Goal: Use online tool/utility

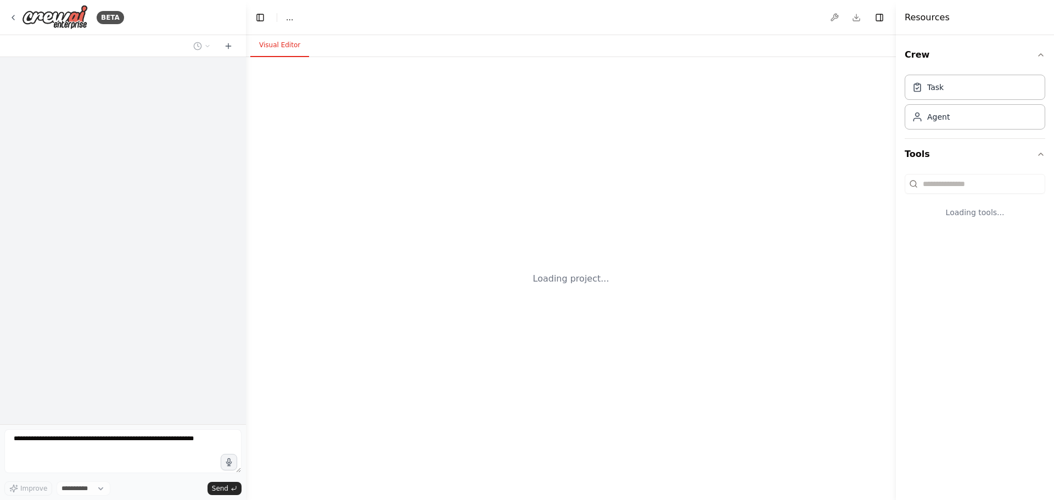
select select "****"
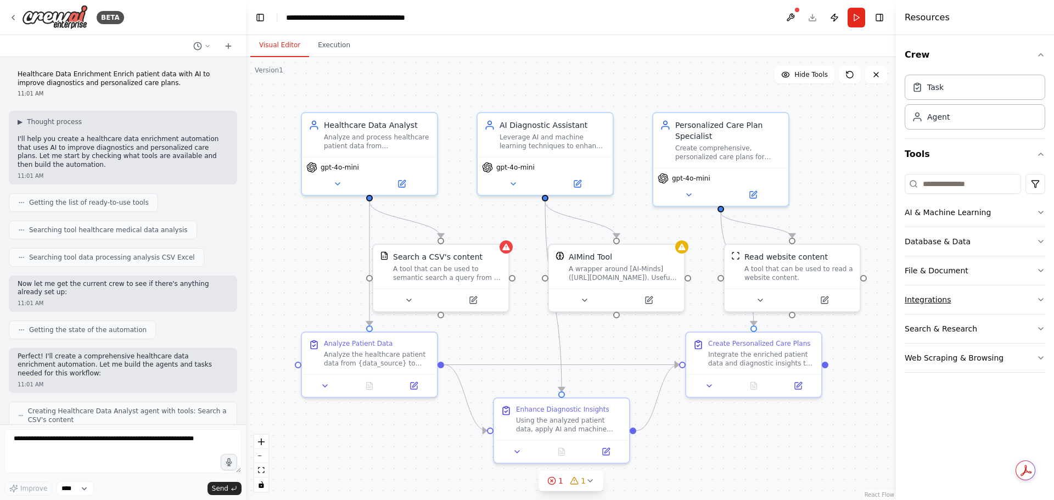
click at [1039, 300] on icon "button" at bounding box center [1040, 300] width 4 height 2
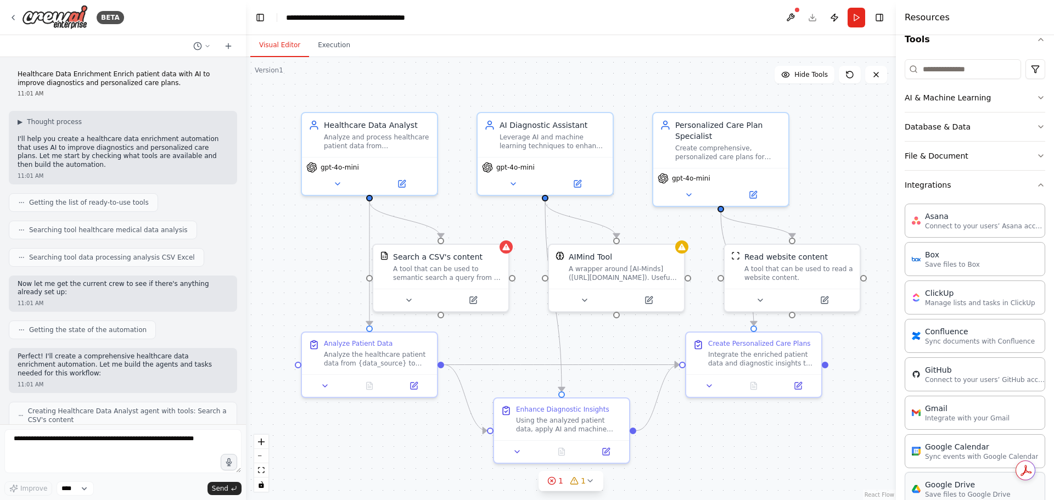
scroll to position [55, 0]
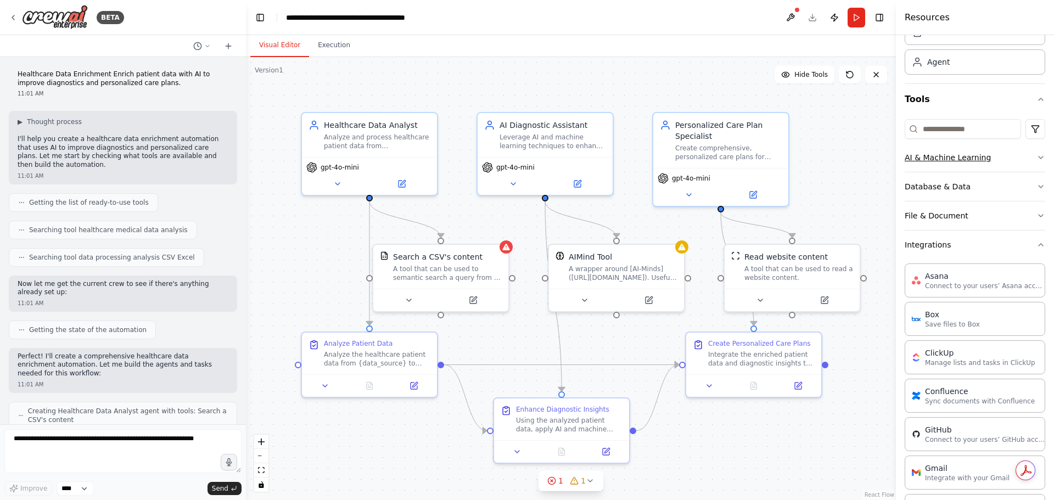
click at [1036, 156] on icon "button" at bounding box center [1040, 157] width 9 height 9
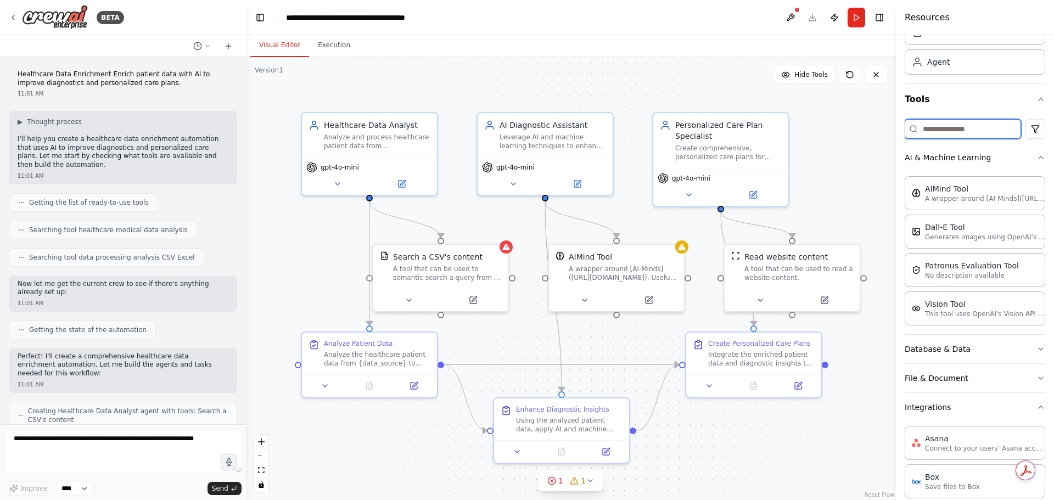
click at [957, 125] on input at bounding box center [962, 129] width 116 height 20
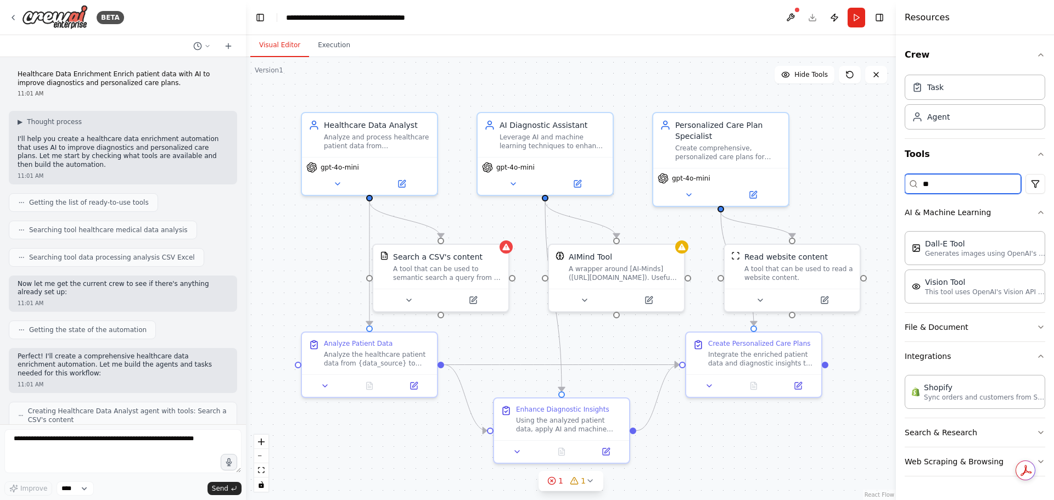
type input "*"
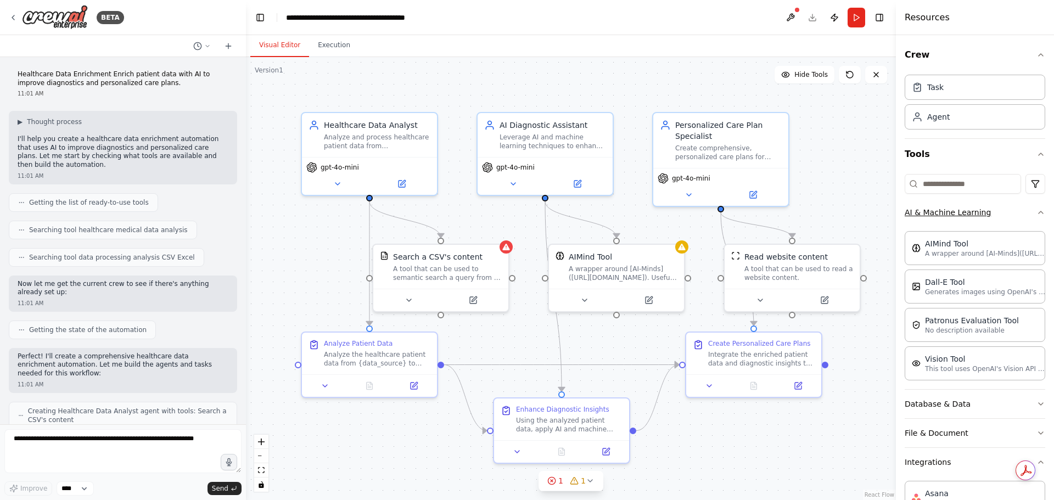
click at [1036, 212] on icon "button" at bounding box center [1040, 212] width 9 height 9
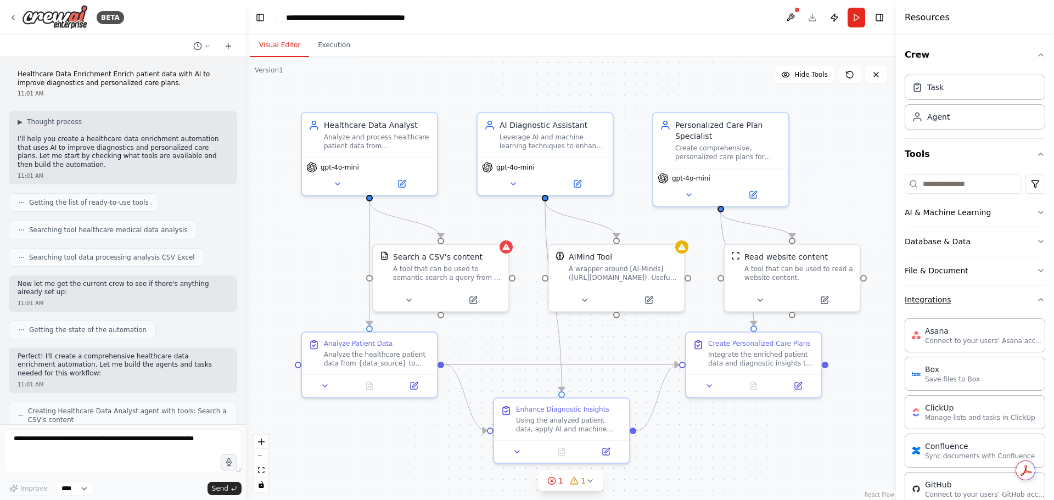
click at [1036, 299] on icon "button" at bounding box center [1040, 299] width 9 height 9
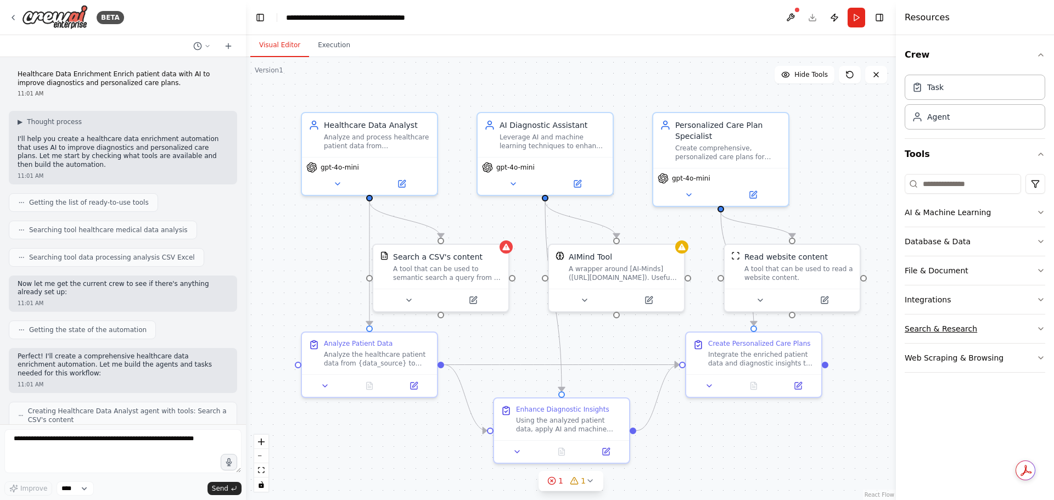
click at [1037, 328] on icon "button" at bounding box center [1040, 328] width 9 height 9
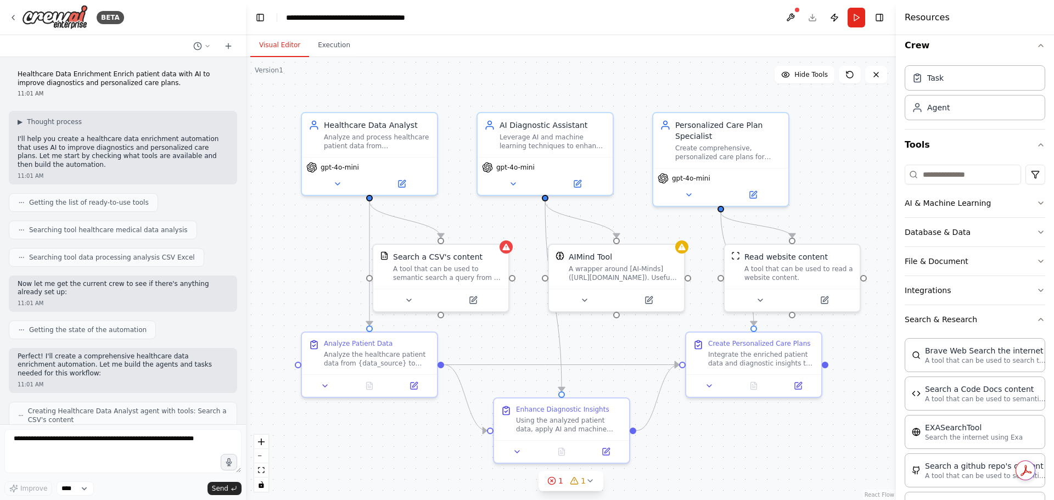
scroll to position [9, 0]
click at [1036, 322] on icon "button" at bounding box center [1040, 320] width 9 height 9
